Goal: Contribute content

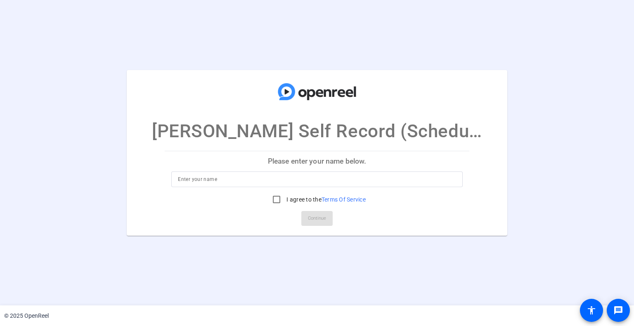
click at [239, 183] on input at bounding box center [317, 180] width 278 height 10
type input "[PERSON_NAME]"
click at [273, 201] on input "I agree to the Terms Of Service" at bounding box center [276, 200] width 17 height 17
checkbox input "true"
click at [324, 220] on span "Continue" at bounding box center [317, 219] width 18 height 12
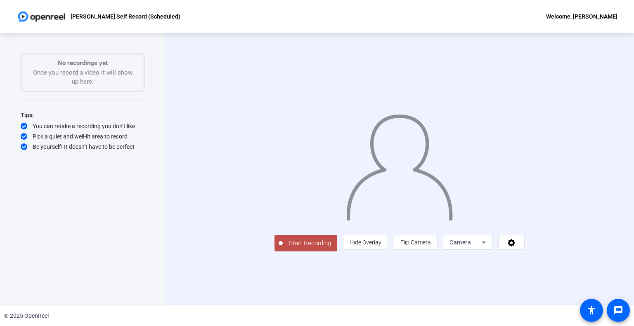
click at [283, 248] on span "Start Recording" at bounding box center [310, 243] width 54 height 9
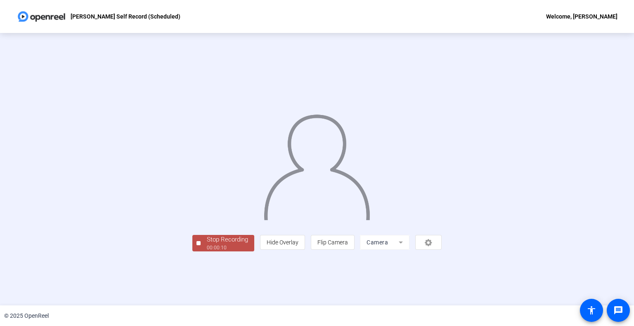
scroll to position [12, 0]
click at [207, 245] on div "Stop Recording" at bounding box center [227, 239] width 41 height 9
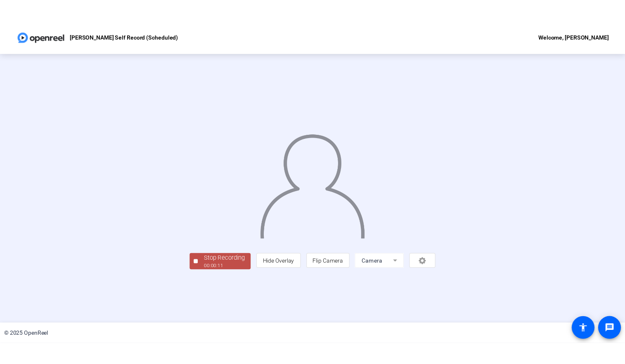
scroll to position [0, 0]
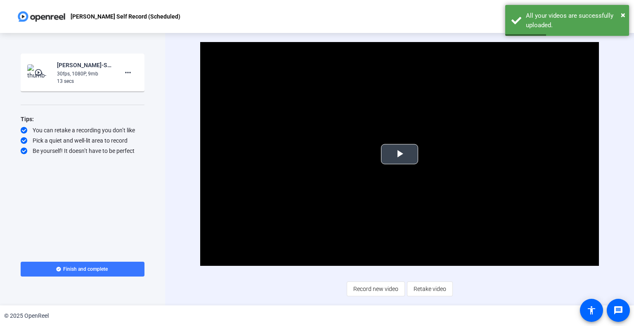
drag, startPoint x: 400, startPoint y: 151, endPoint x: 395, endPoint y: 154, distance: 5.4
click at [400, 154] on span "Video Player" at bounding box center [400, 154] width 0 height 0
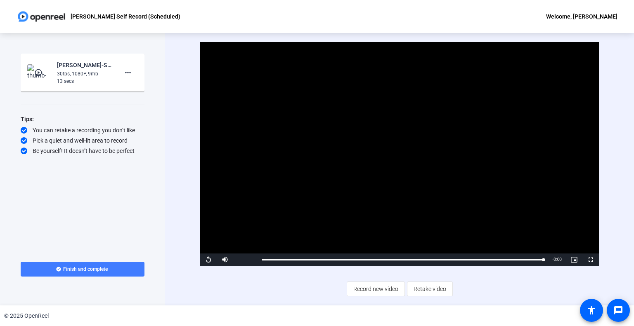
click at [94, 273] on span at bounding box center [83, 270] width 124 height 20
